Goal: Task Accomplishment & Management: Use online tool/utility

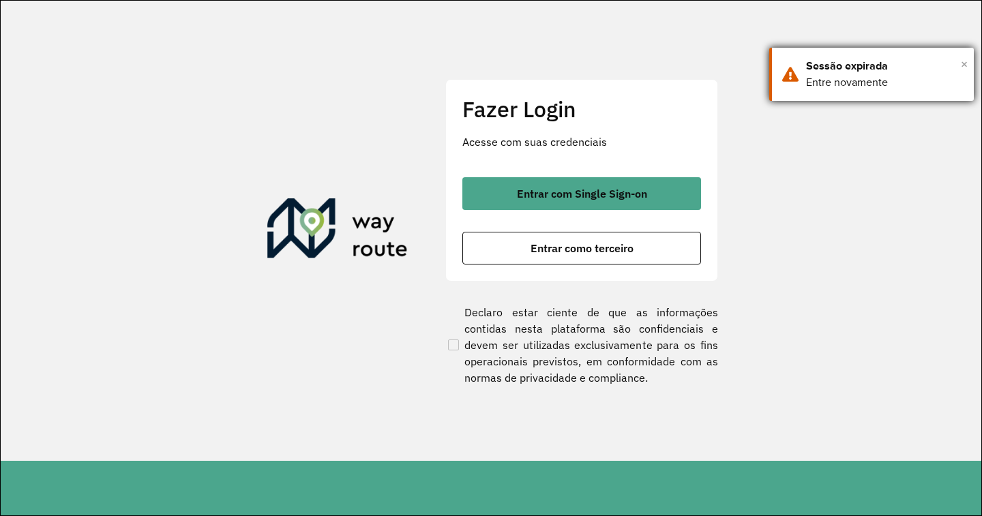
click at [966, 66] on span "×" at bounding box center [964, 64] width 7 height 20
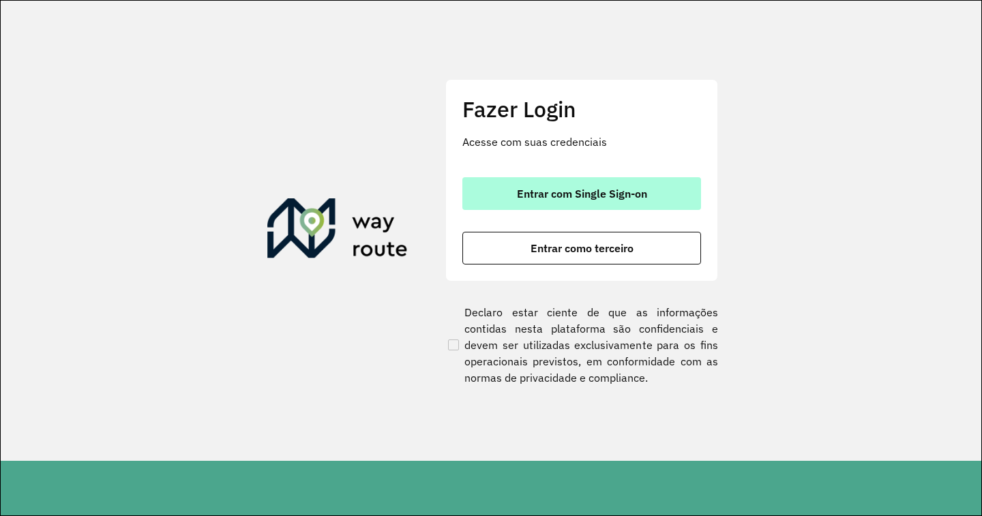
click at [650, 195] on button "Entrar com Single Sign-on" at bounding box center [581, 193] width 239 height 33
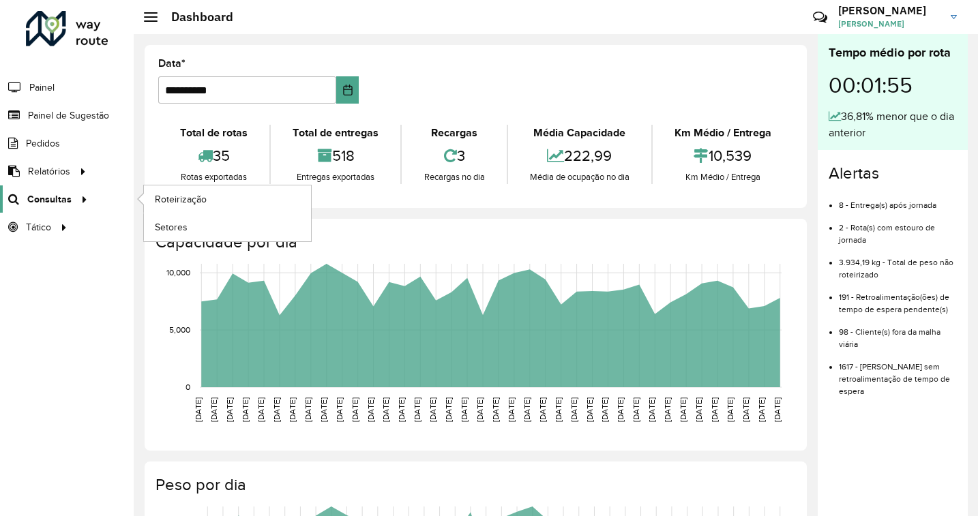
click at [53, 193] on span "Consultas" at bounding box center [49, 199] width 44 height 14
click at [185, 185] on link "Roteirização" at bounding box center [227, 198] width 167 height 27
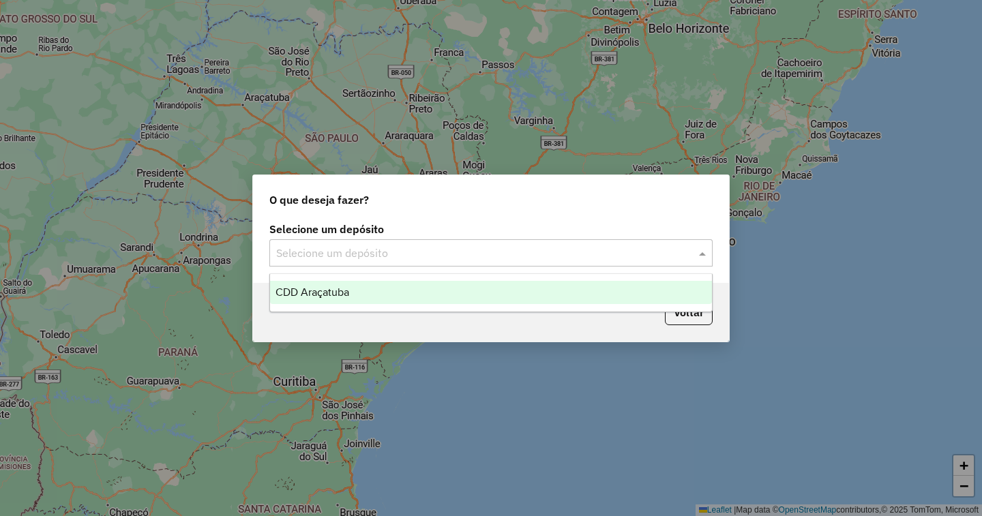
click at [453, 253] on input "text" at bounding box center [477, 253] width 402 height 16
click at [338, 291] on span "CDD Araçatuba" at bounding box center [312, 292] width 74 height 12
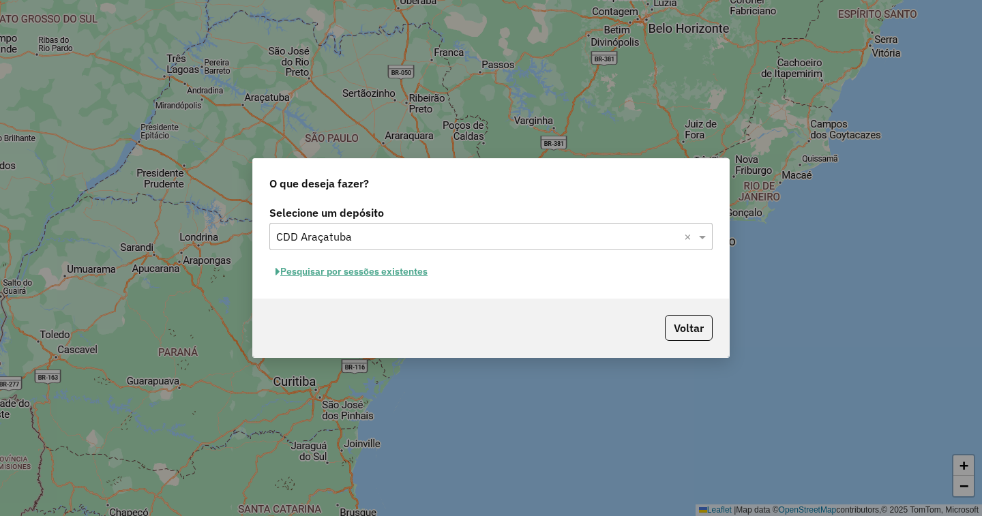
click at [380, 270] on button "Pesquisar por sessões existentes" at bounding box center [351, 271] width 164 height 21
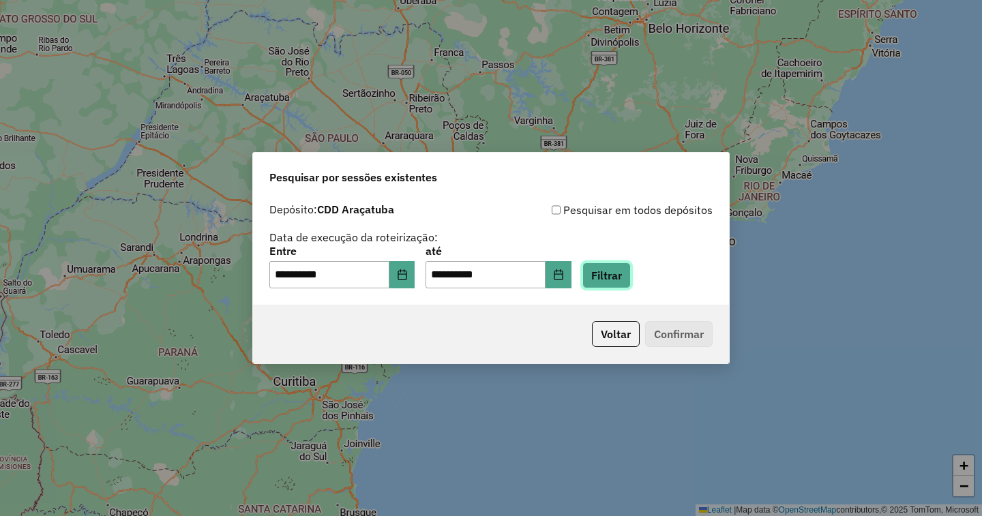
click at [631, 278] on button "Filtrar" at bounding box center [606, 276] width 48 height 26
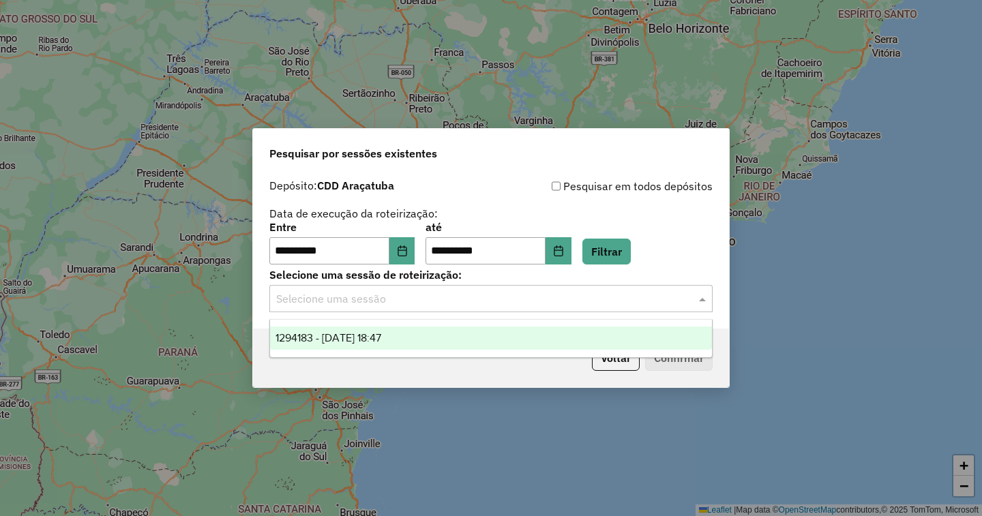
click at [592, 310] on div "Selecione uma sessão" at bounding box center [490, 298] width 443 height 27
click at [338, 337] on span "1294183 - [DATE] 18:47" at bounding box center [328, 338] width 106 height 12
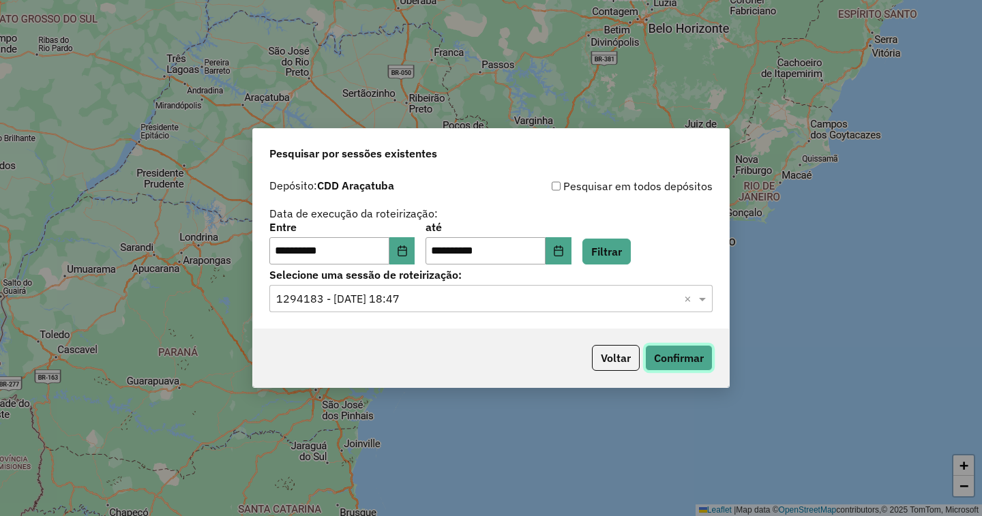
click at [674, 357] on button "Confirmar" at bounding box center [679, 358] width 68 height 26
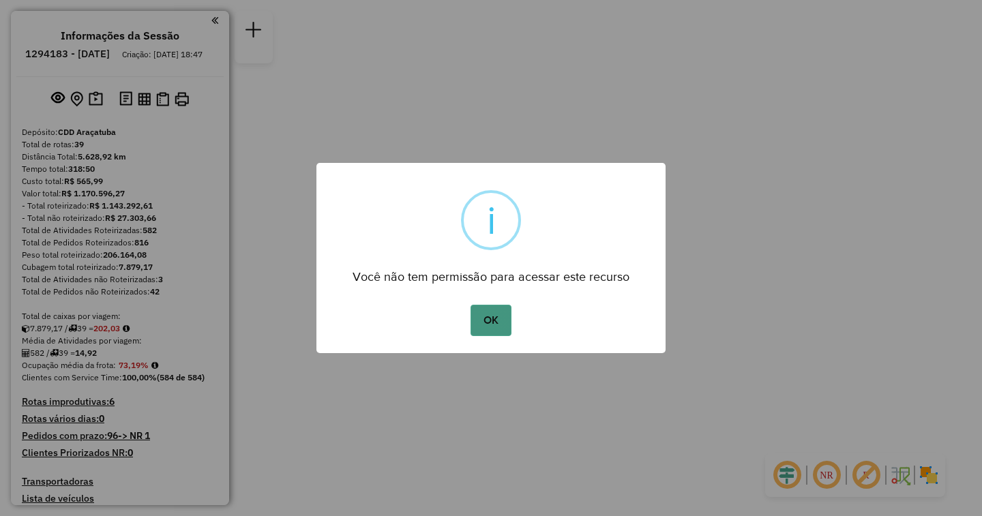
click at [488, 316] on button "OK" at bounding box center [490, 320] width 40 height 31
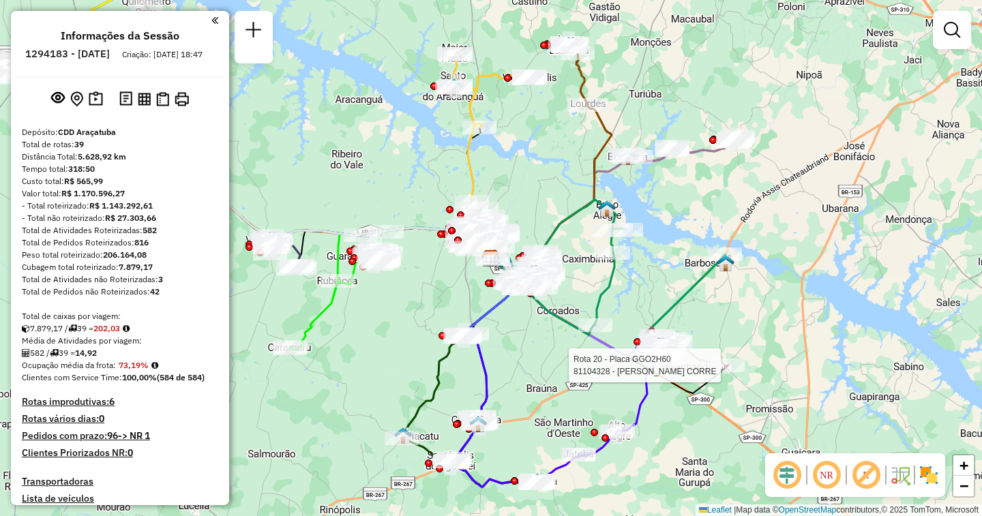
select select "**********"
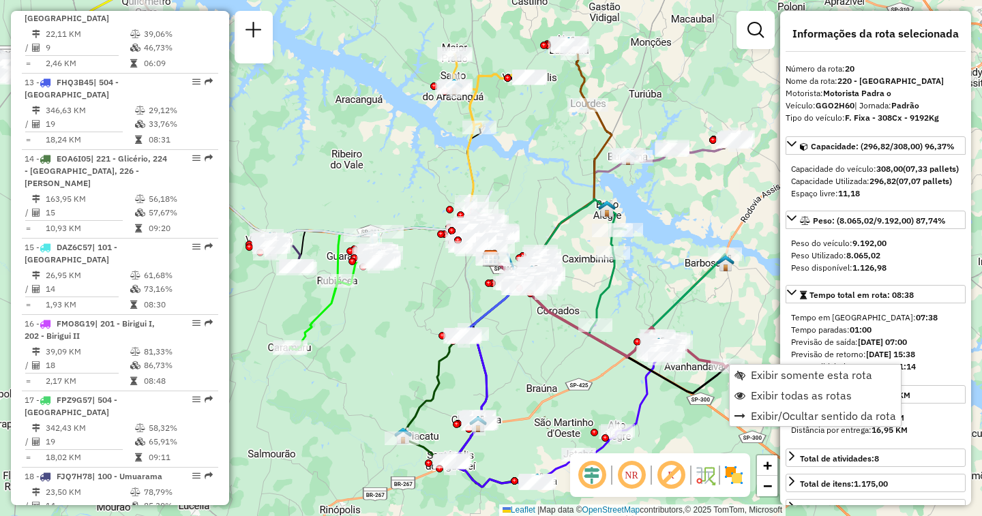
scroll to position [1941, 0]
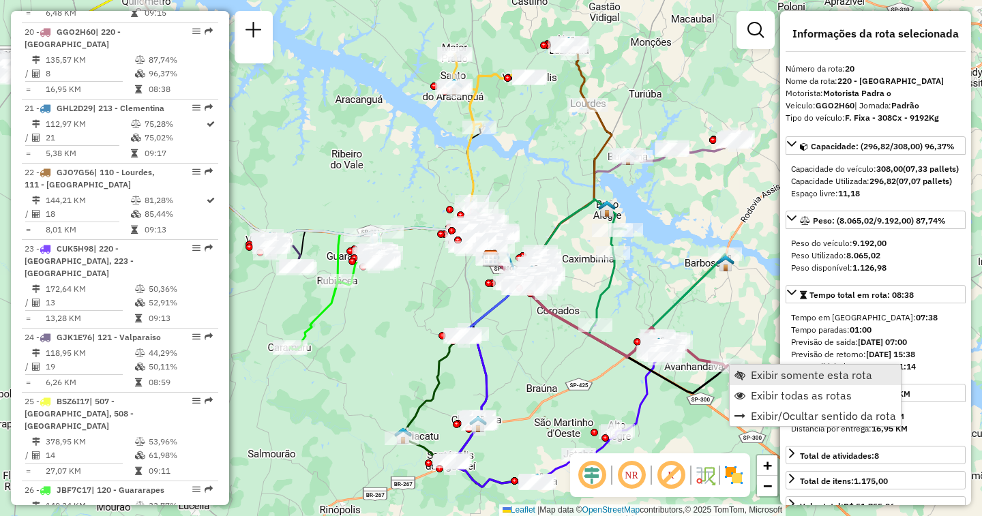
click at [775, 370] on span "Exibir somente esta rota" at bounding box center [811, 375] width 121 height 11
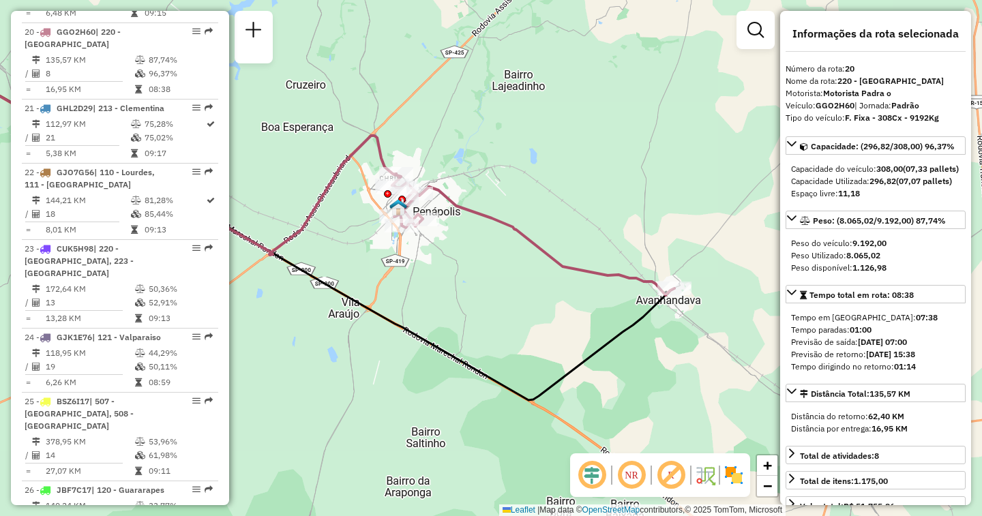
drag, startPoint x: 651, startPoint y: 370, endPoint x: 508, endPoint y: 316, distance: 152.7
click at [508, 316] on div "Janela de atendimento Grade de atendimento Capacidade Transportadoras Veículos …" at bounding box center [491, 258] width 982 height 516
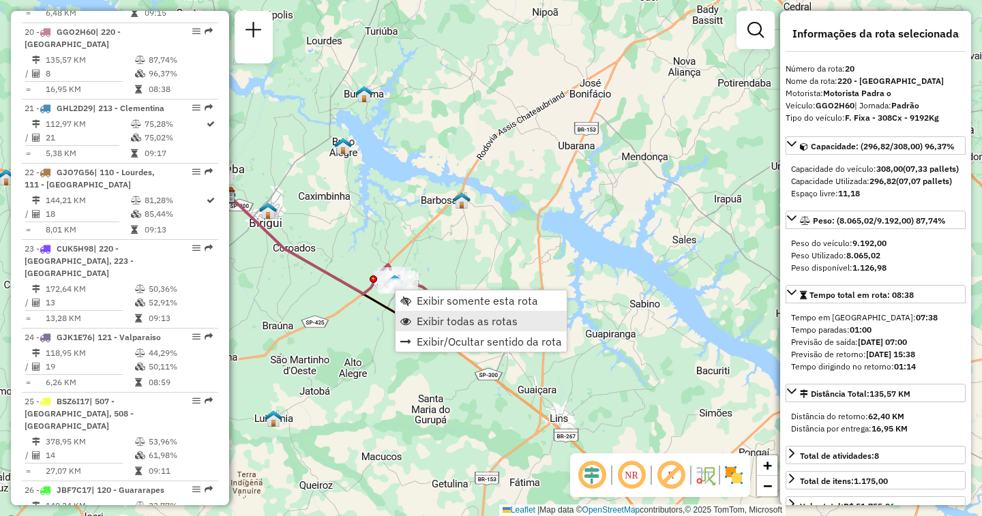
click at [421, 319] on span "Exibir todas as rotas" at bounding box center [467, 321] width 101 height 11
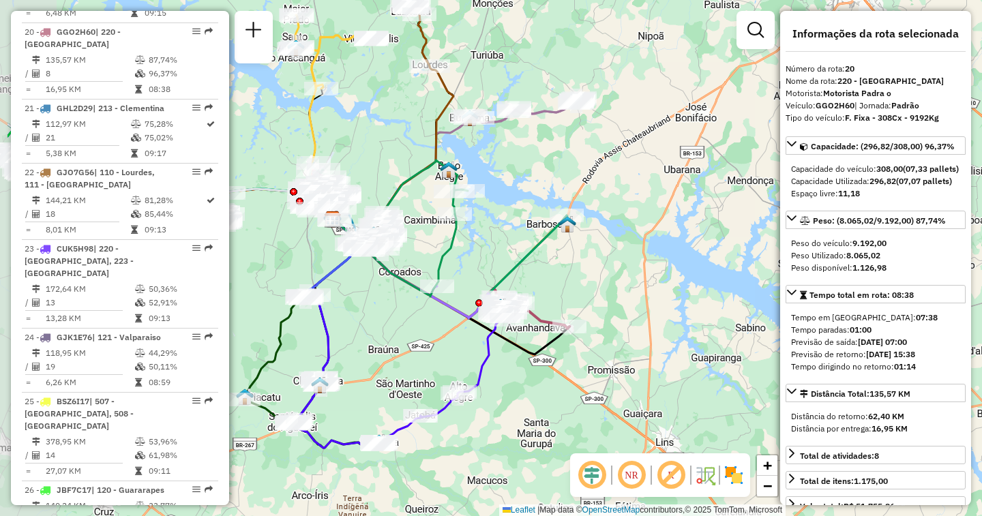
drag, startPoint x: 318, startPoint y: 327, endPoint x: 424, endPoint y: 351, distance: 108.3
click at [424, 351] on div "Janela de atendimento Grade de atendimento Capacidade Transportadoras Veículos …" at bounding box center [491, 258] width 982 height 516
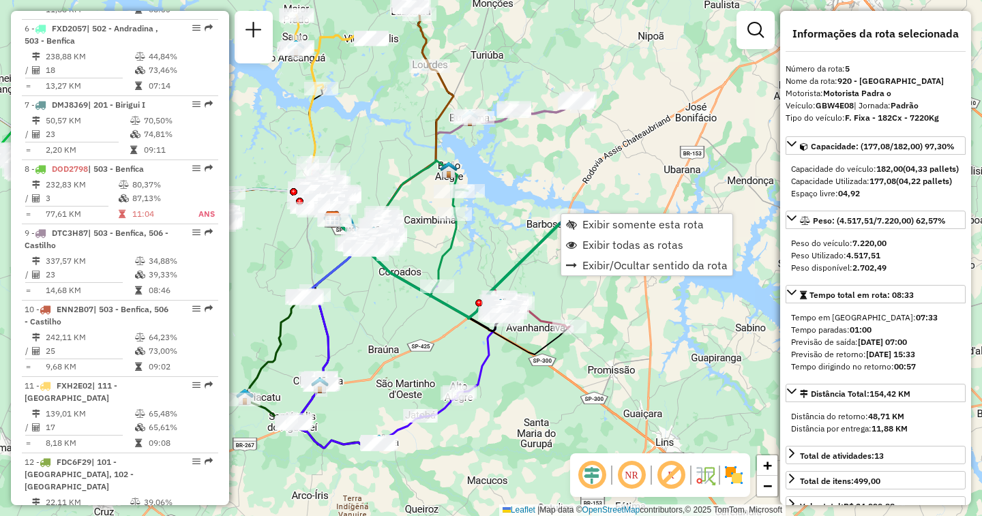
scroll to position [833, 0]
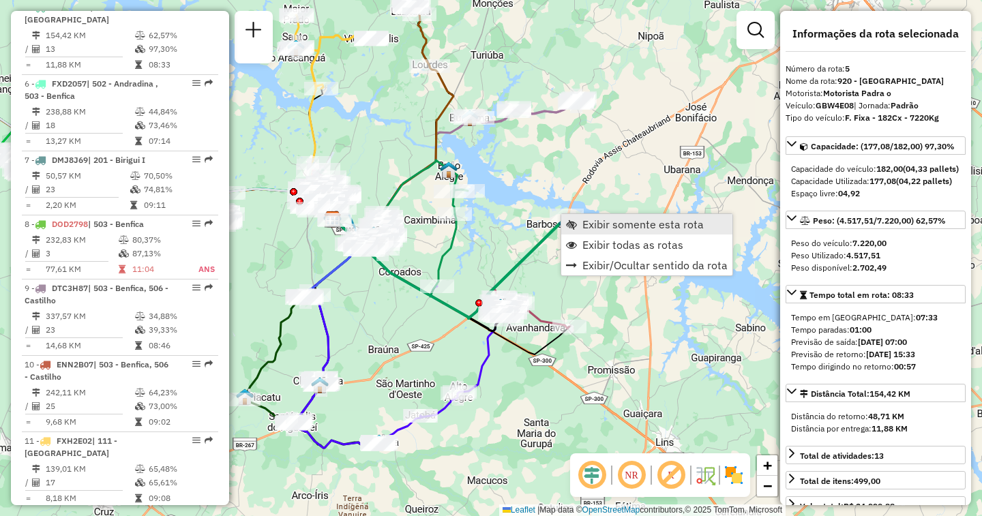
click at [600, 223] on span "Exibir somente esta rota" at bounding box center [642, 224] width 121 height 11
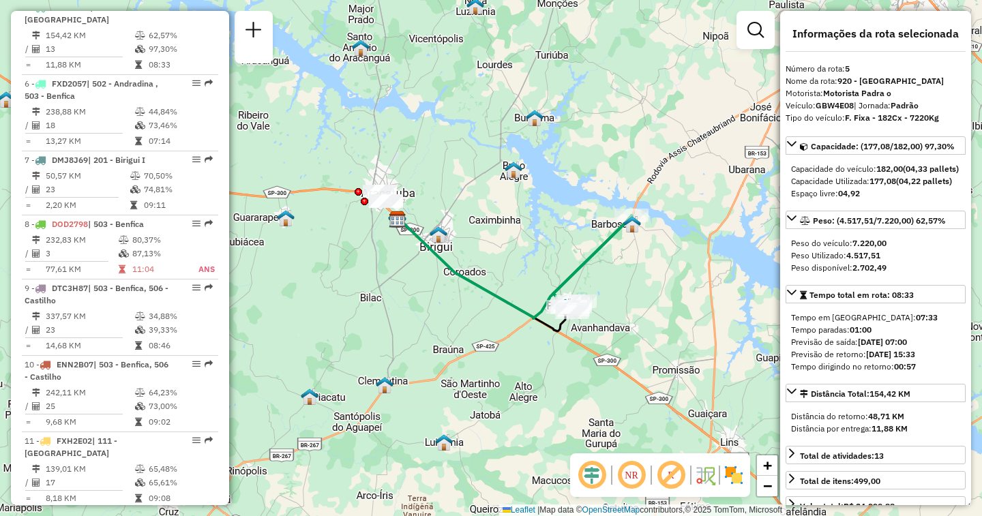
drag, startPoint x: 535, startPoint y: 243, endPoint x: 480, endPoint y: 254, distance: 55.6
click at [480, 254] on div "Janela de atendimento Grade de atendimento Capacidade Transportadoras Veículos …" at bounding box center [491, 258] width 982 height 516
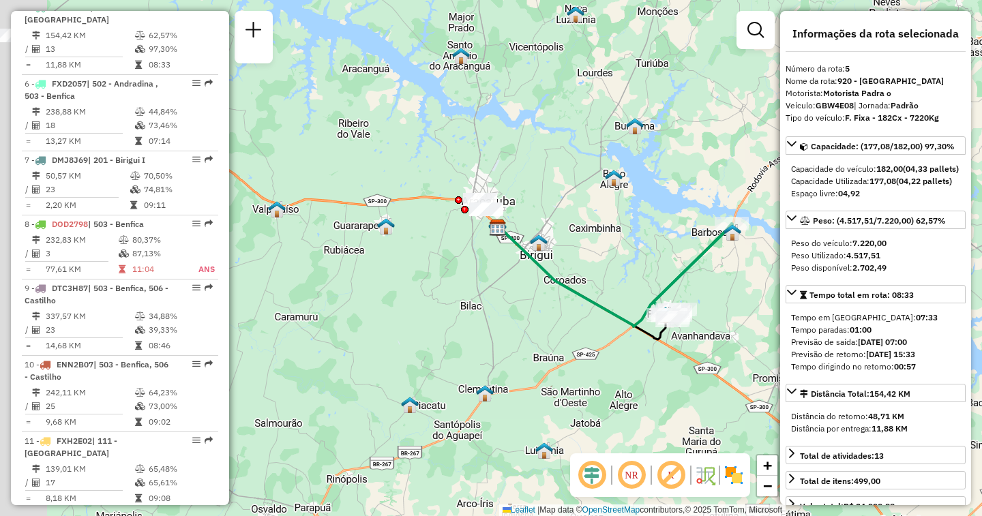
drag, startPoint x: 402, startPoint y: 307, endPoint x: 544, endPoint y: 307, distance: 142.5
click at [544, 307] on div "Janela de atendimento Grade de atendimento Capacidade Transportadoras Veículos …" at bounding box center [491, 258] width 982 height 516
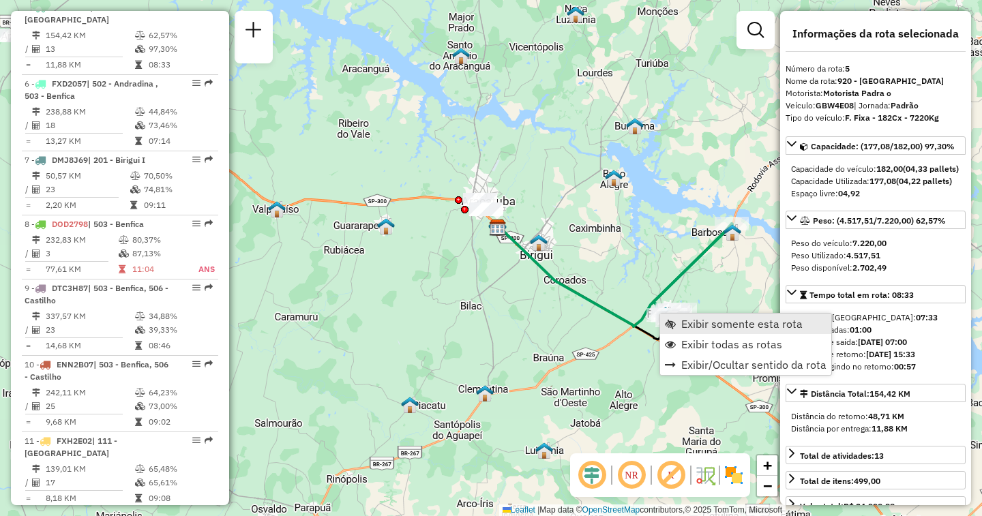
click at [685, 327] on span "Exibir somente esta rota" at bounding box center [741, 323] width 121 height 11
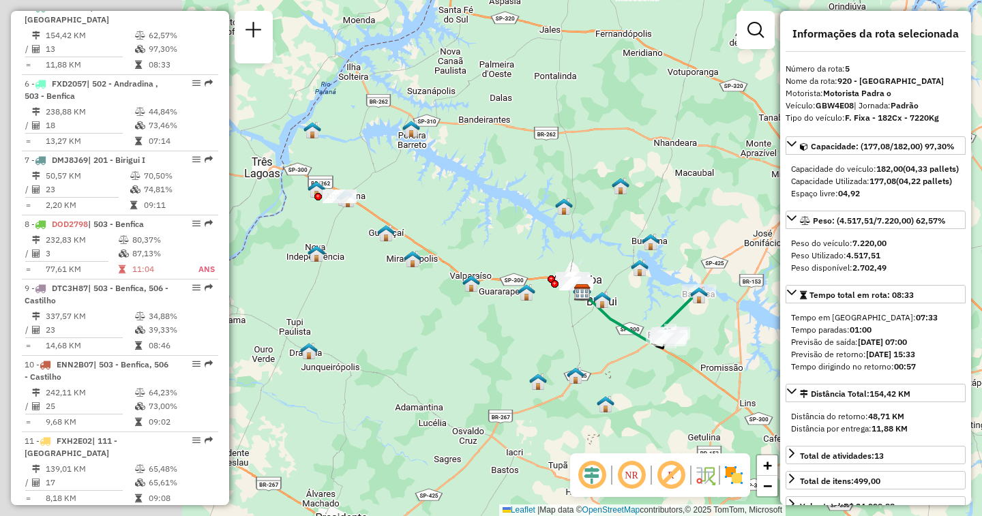
drag, startPoint x: 362, startPoint y: 321, endPoint x: 565, endPoint y: 332, distance: 202.8
click at [565, 332] on div "Janela de atendimento Grade de atendimento Capacidade Transportadoras Veículos …" at bounding box center [491, 258] width 982 height 516
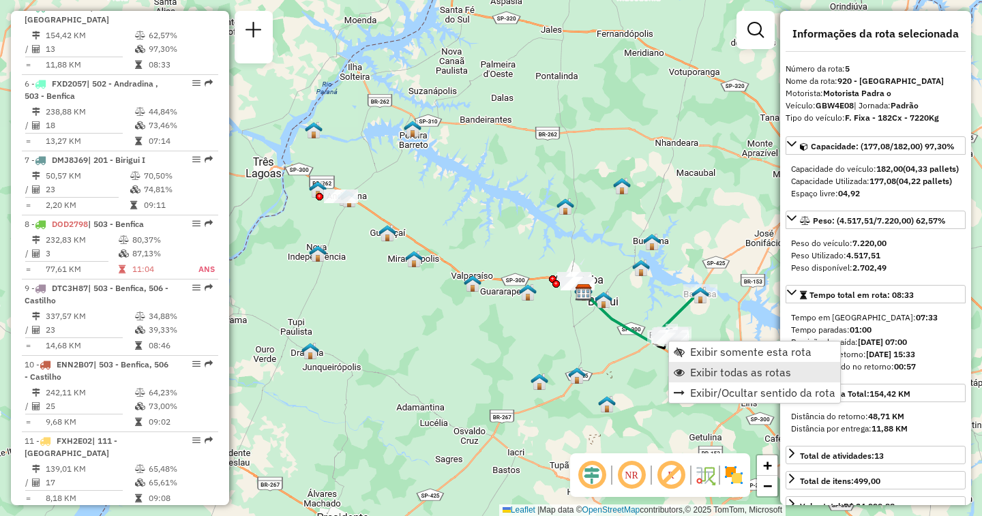
click at [693, 369] on span "Exibir todas as rotas" at bounding box center [740, 372] width 101 height 11
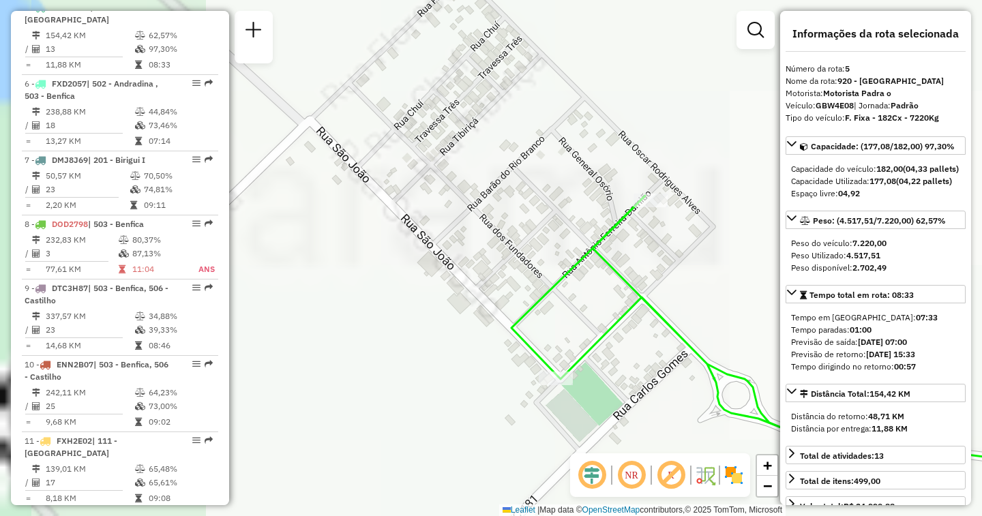
drag, startPoint x: 462, startPoint y: 269, endPoint x: 704, endPoint y: 275, distance: 242.2
click at [704, 275] on div "Janela de atendimento Grade de atendimento Capacidade Transportadoras Veículos …" at bounding box center [491, 258] width 982 height 516
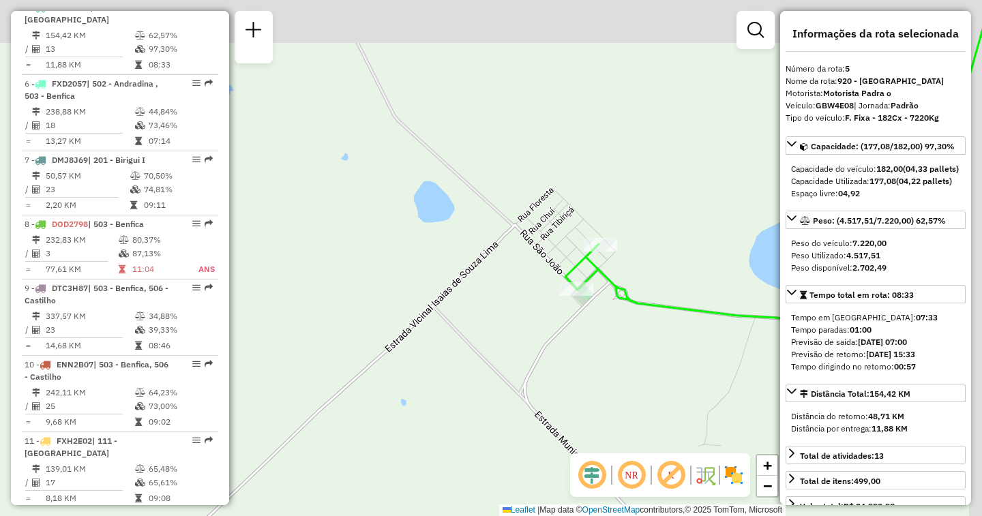
drag, startPoint x: 710, startPoint y: 222, endPoint x: 485, endPoint y: 342, distance: 254.1
click at [486, 342] on div "Janela de atendimento Grade de atendimento Capacidade Transportadoras Veículos …" at bounding box center [491, 258] width 982 height 516
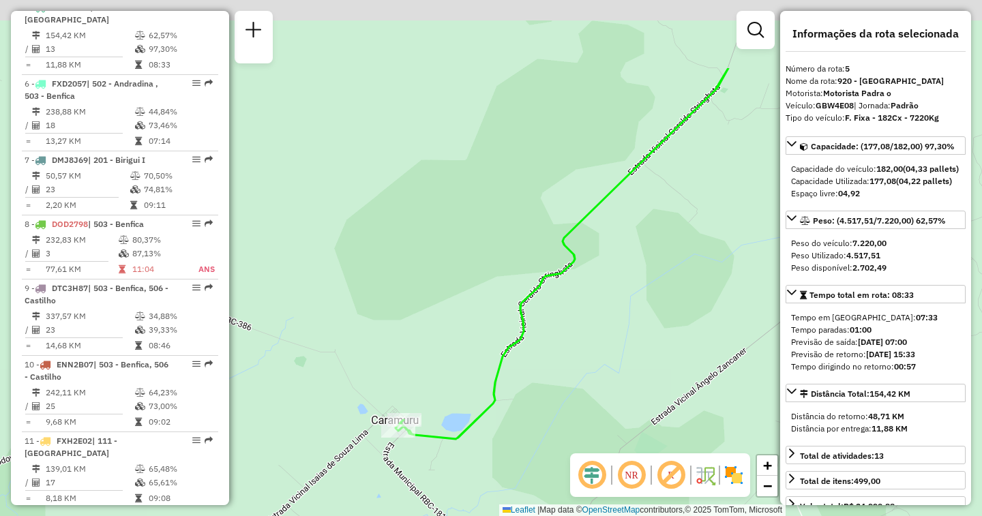
drag, startPoint x: 695, startPoint y: 199, endPoint x: 483, endPoint y: 370, distance: 272.1
click at [483, 370] on div "Janela de atendimento Grade de atendimento Capacidade Transportadoras Veículos …" at bounding box center [491, 258] width 982 height 516
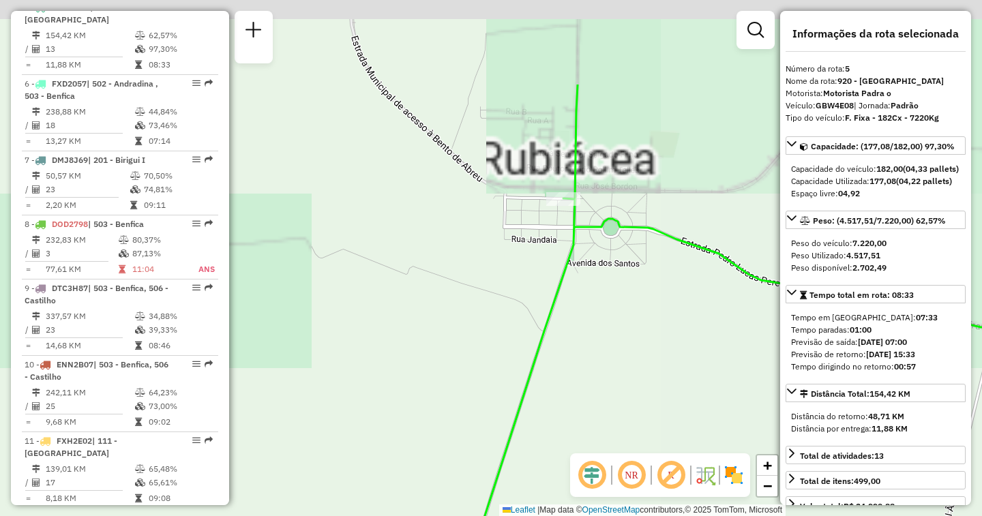
drag, startPoint x: 498, startPoint y: 254, endPoint x: 456, endPoint y: 374, distance: 127.9
click at [436, 380] on div "Janela de atendimento Grade de atendimento Capacidade Transportadoras Veículos …" at bounding box center [491, 258] width 982 height 516
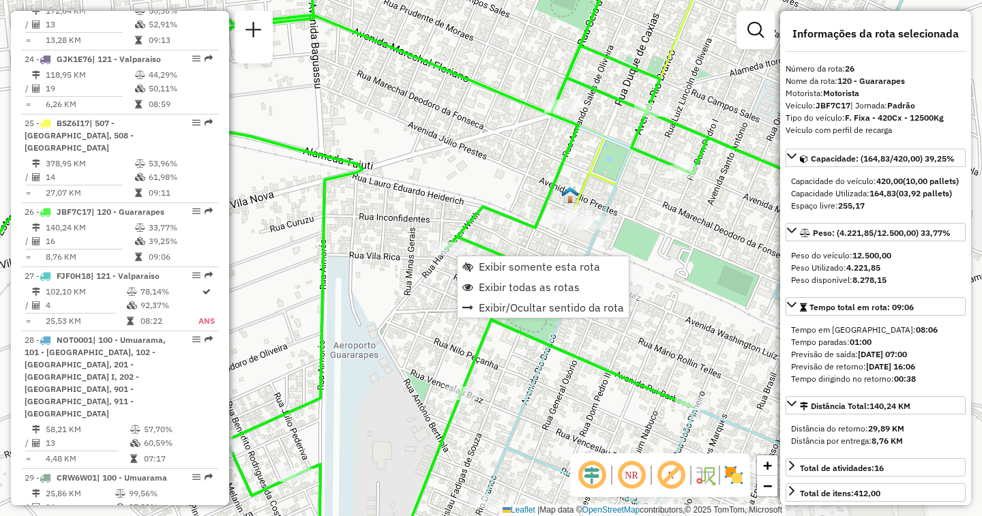
scroll to position [2374, 0]
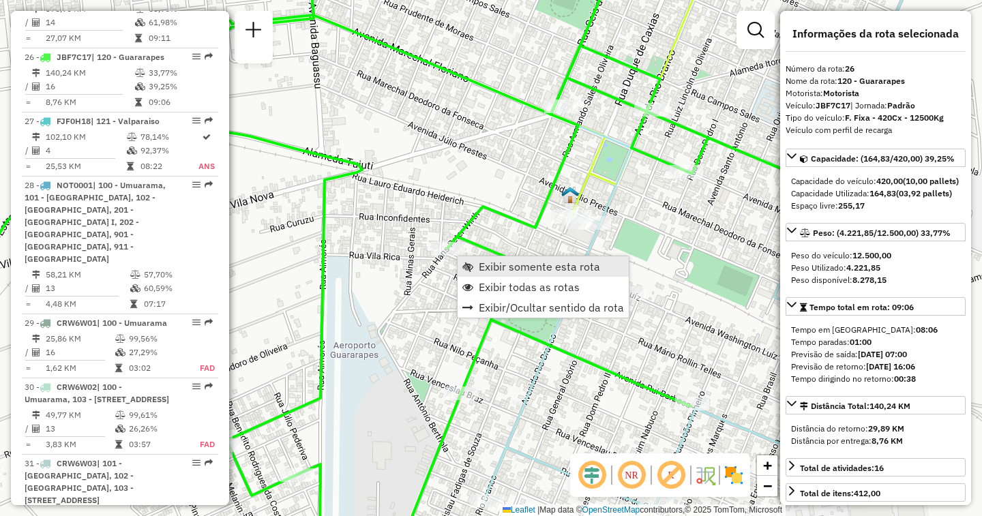
drag, startPoint x: 498, startPoint y: 286, endPoint x: 496, endPoint y: 258, distance: 28.1
click at [496, 258] on ul "Exibir somente esta rota Exibir todas as rotas Exibir/Ocultar sentido da rota" at bounding box center [543, 286] width 171 height 61
click at [496, 258] on link "Exibir somente esta rota" at bounding box center [543, 266] width 171 height 20
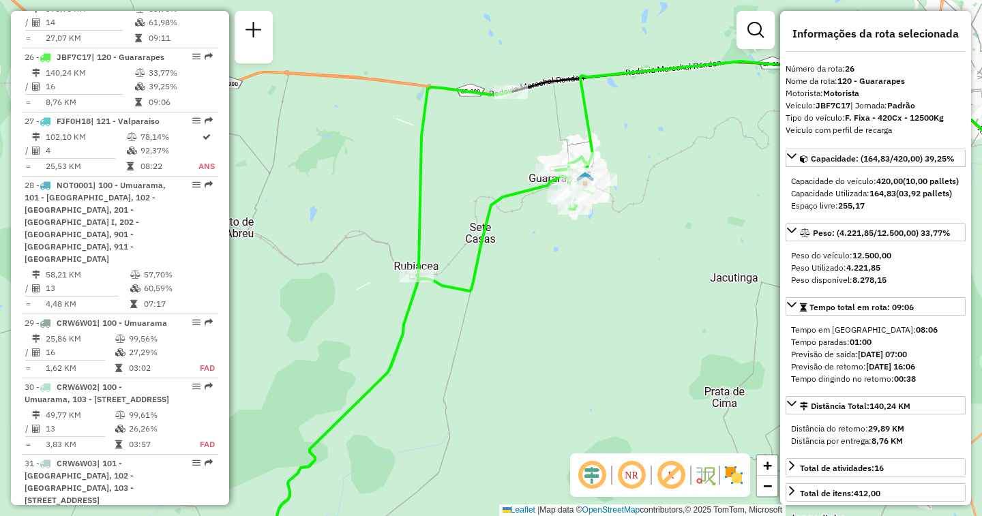
drag, startPoint x: 383, startPoint y: 207, endPoint x: 522, endPoint y: 255, distance: 146.4
click at [522, 255] on div "Janela de atendimento Grade de atendimento Capacidade Transportadoras Veículos …" at bounding box center [491, 258] width 982 height 516
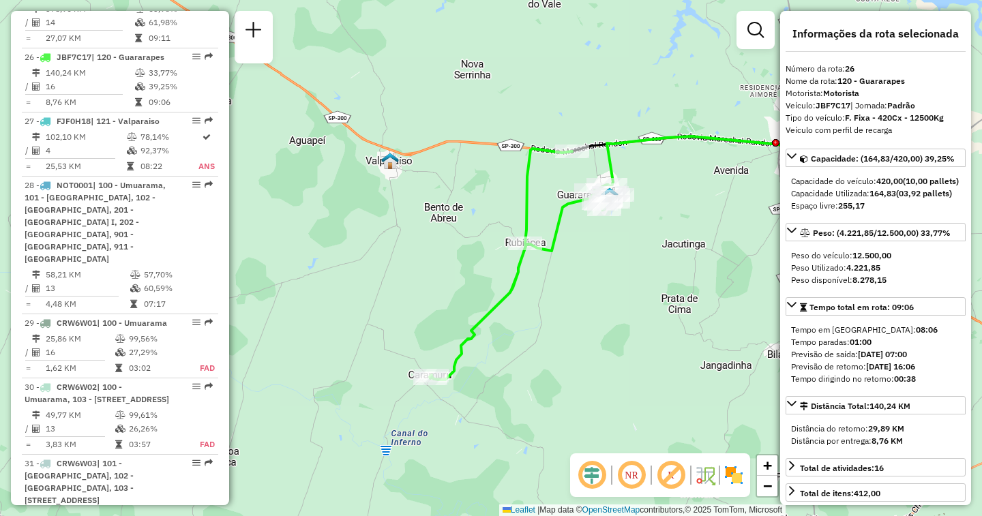
drag, startPoint x: 507, startPoint y: 323, endPoint x: 563, endPoint y: 301, distance: 60.7
click at [563, 301] on div "Janela de atendimento Grade de atendimento Capacidade Transportadoras Veículos …" at bounding box center [491, 258] width 982 height 516
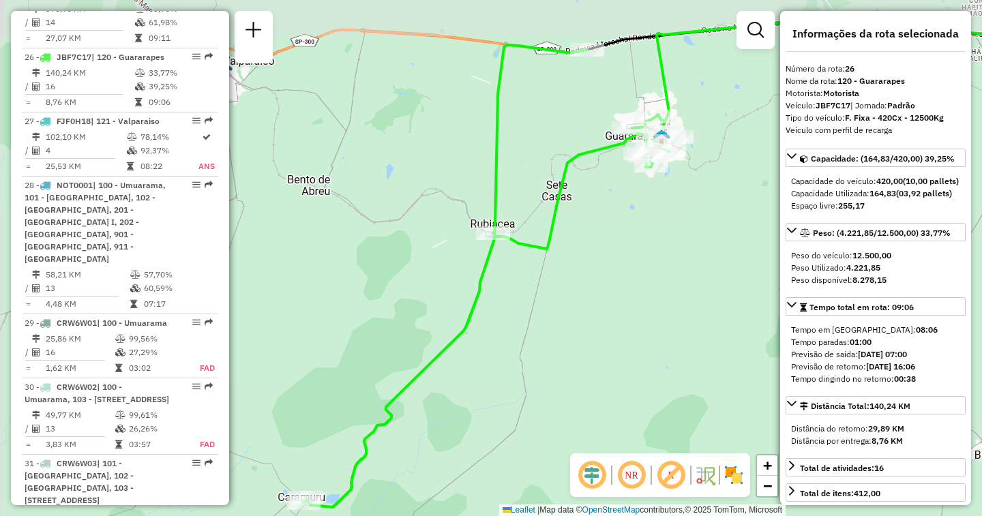
drag, startPoint x: 559, startPoint y: 271, endPoint x: 564, endPoint y: 318, distance: 48.0
click at [564, 318] on div "Janela de atendimento Grade de atendimento Capacidade Transportadoras Veículos …" at bounding box center [491, 258] width 982 height 516
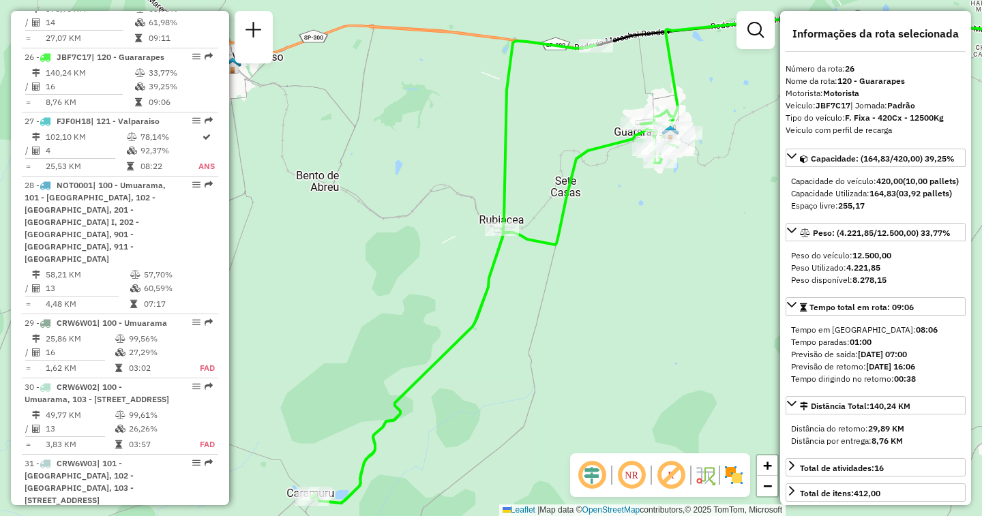
drag, startPoint x: 562, startPoint y: 325, endPoint x: 571, endPoint y: 321, distance: 9.8
click at [571, 321] on div "Janela de atendimento Grade de atendimento Capacidade Transportadoras Veículos …" at bounding box center [491, 258] width 982 height 516
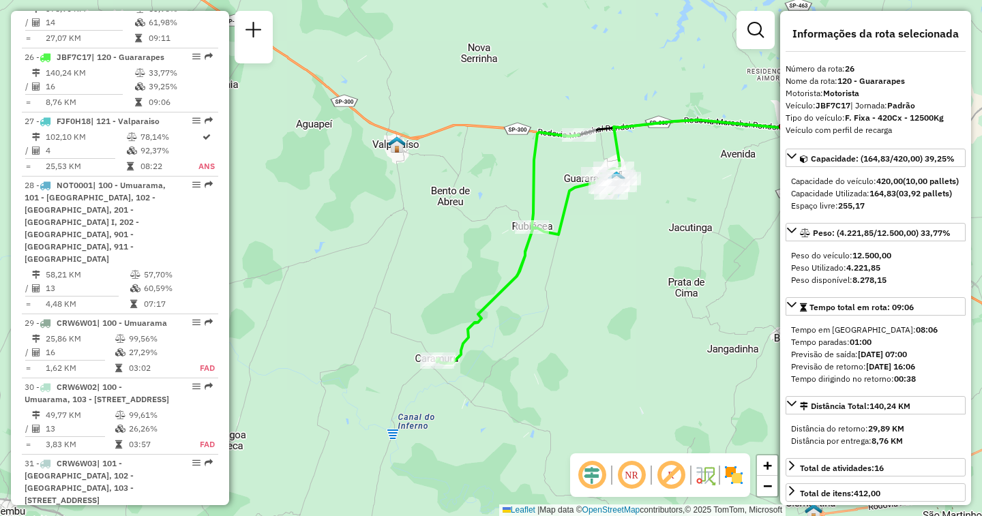
drag, startPoint x: 672, startPoint y: 328, endPoint x: 619, endPoint y: 288, distance: 65.7
click at [619, 288] on div "Janela de atendimento Grade de atendimento Capacidade Transportadoras Veículos …" at bounding box center [491, 258] width 982 height 516
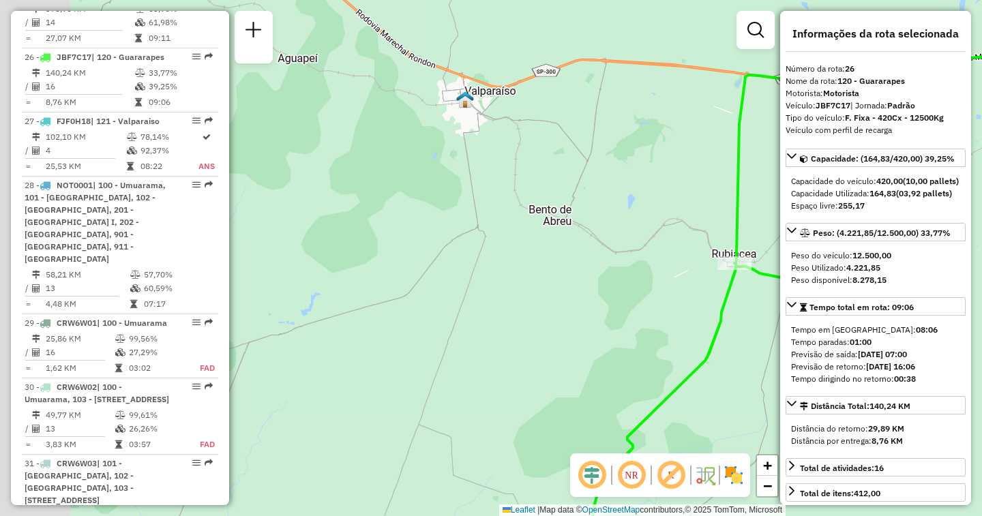
drag, startPoint x: 358, startPoint y: 278, endPoint x: 629, endPoint y: 266, distance: 271.0
click at [629, 266] on div "Janela de atendimento Grade de atendimento Capacidade Transportadoras Veículos …" at bounding box center [491, 258] width 982 height 516
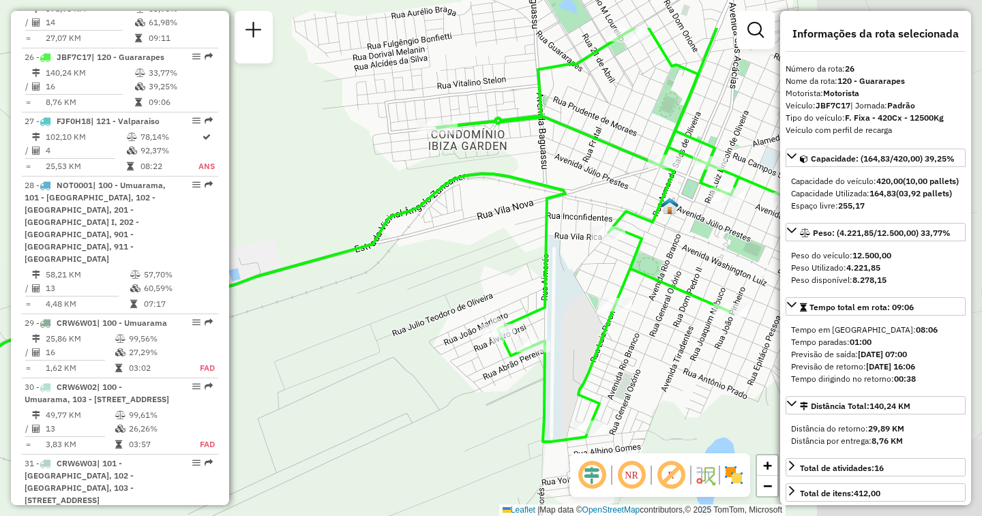
drag, startPoint x: 690, startPoint y: 232, endPoint x: 418, endPoint y: 329, distance: 288.8
click at [418, 329] on div "Janela de atendimento Grade de atendimento Capacidade Transportadoras Veículos …" at bounding box center [491, 258] width 982 height 516
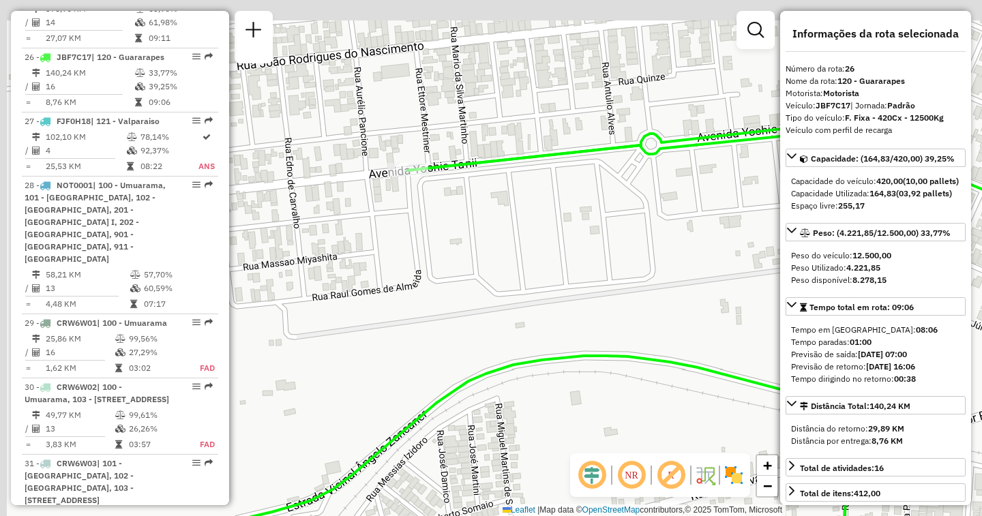
drag, startPoint x: 413, startPoint y: 138, endPoint x: 430, endPoint y: 223, distance: 87.1
click at [430, 223] on div "Janela de atendimento Grade de atendimento Capacidade Transportadoras Veículos …" at bounding box center [491, 258] width 982 height 516
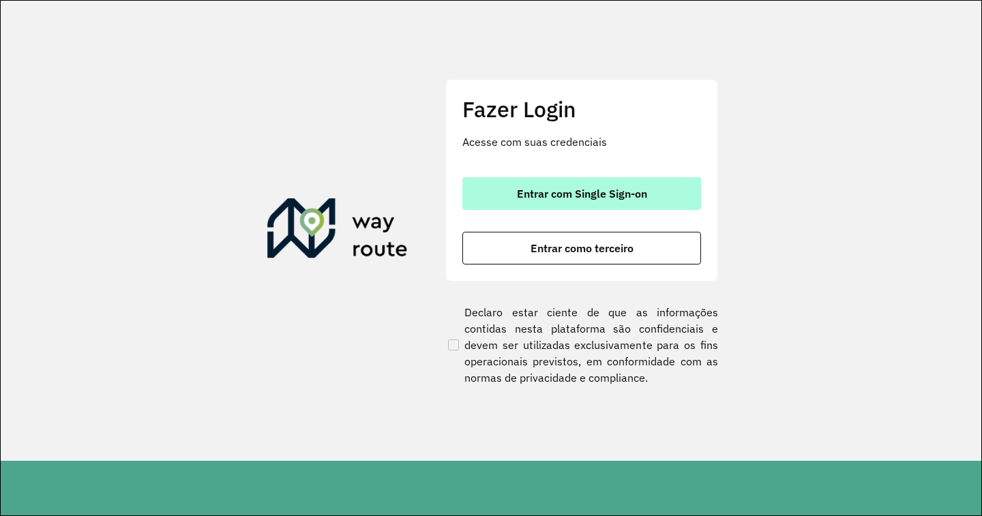
click at [594, 186] on button "Entrar com Single Sign-on" at bounding box center [581, 193] width 239 height 33
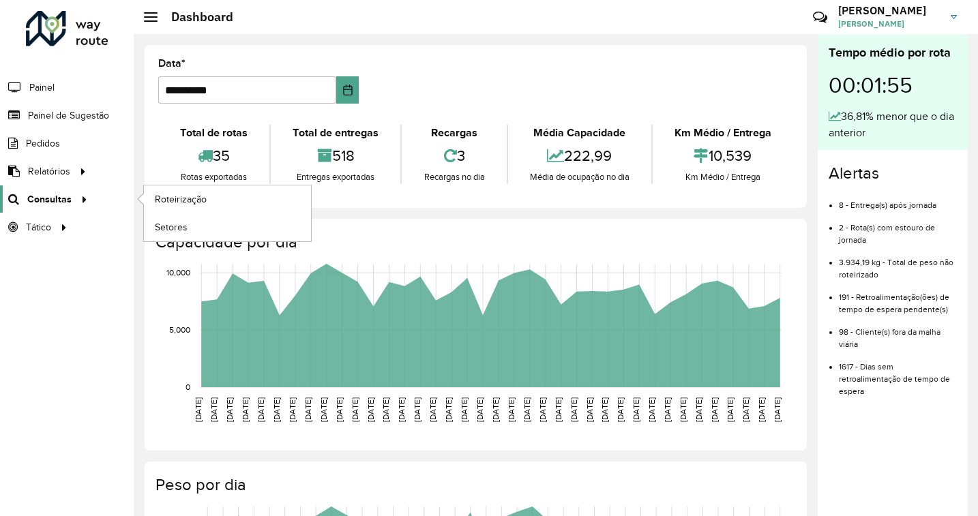
click at [61, 205] on span "Consultas" at bounding box center [49, 199] width 44 height 14
click at [196, 200] on span "Roteirização" at bounding box center [182, 199] width 55 height 14
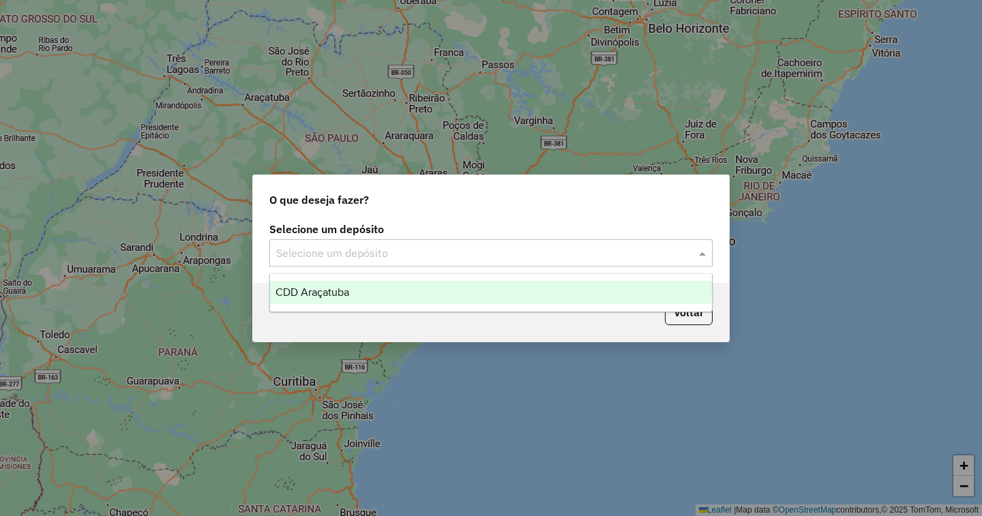
click at [533, 251] on input "text" at bounding box center [477, 253] width 402 height 16
click at [426, 290] on div "CDD Araçatuba" at bounding box center [491, 292] width 442 height 23
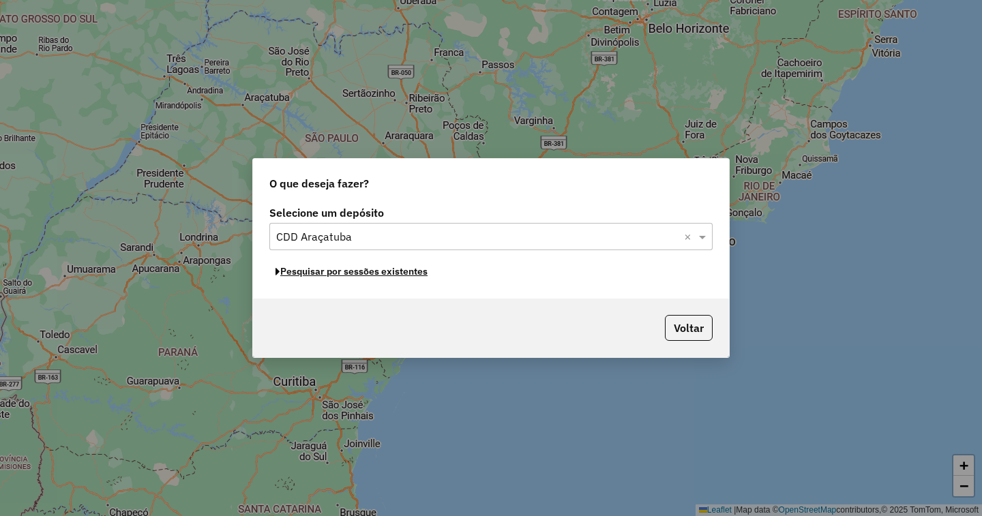
click at [406, 274] on button "Pesquisar por sessões existentes" at bounding box center [351, 271] width 164 height 21
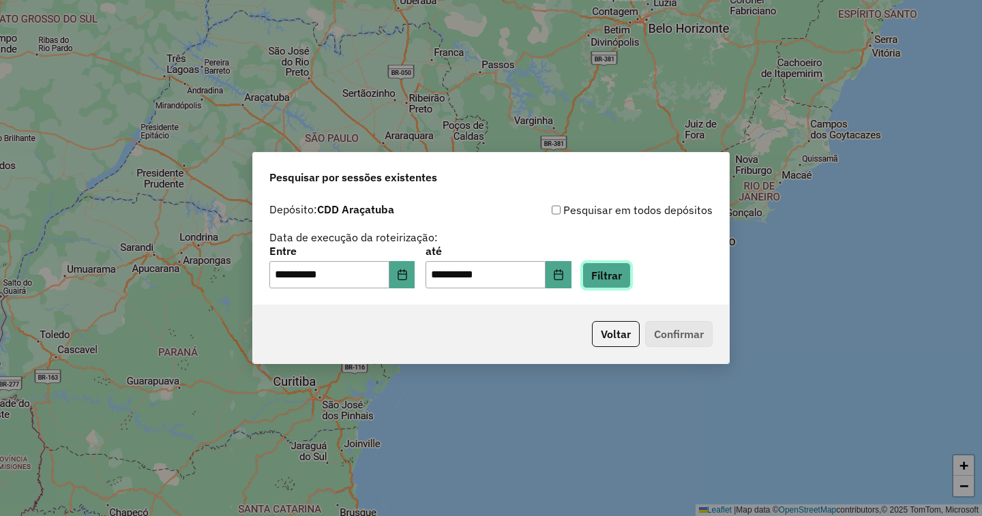
click at [631, 280] on button "Filtrar" at bounding box center [606, 276] width 48 height 26
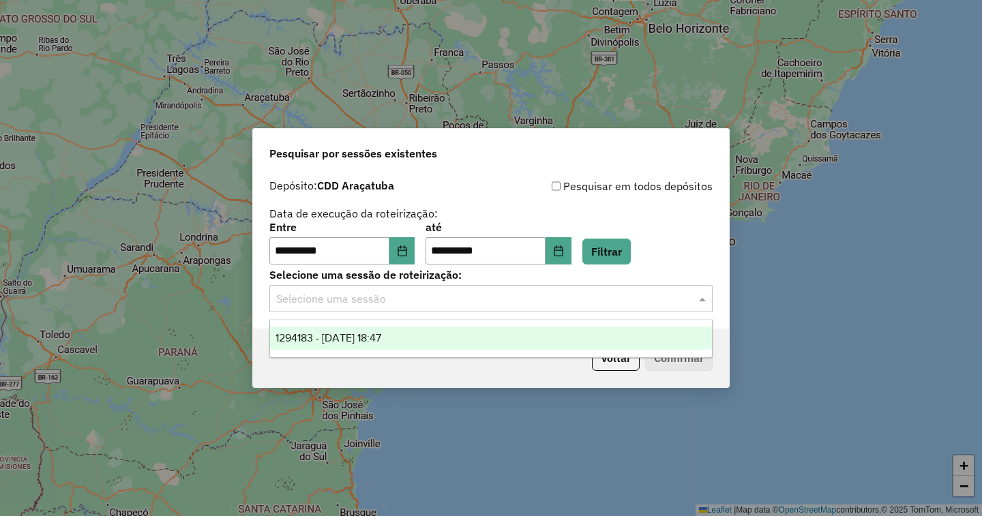
click at [430, 298] on input "text" at bounding box center [477, 299] width 402 height 16
click at [431, 338] on div "1294183 - [DATE] 18:47" at bounding box center [491, 338] width 442 height 23
